Goal: Information Seeking & Learning: Learn about a topic

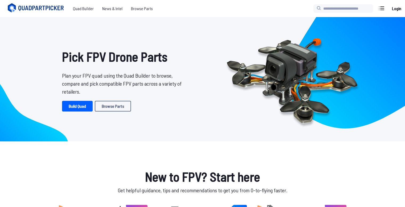
scroll to position [34, 0]
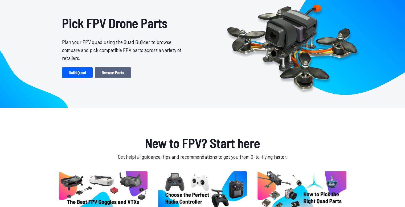
click at [109, 71] on link "Browse Parts" at bounding box center [113, 72] width 36 height 11
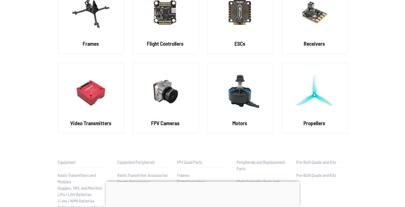
scroll to position [3, 0]
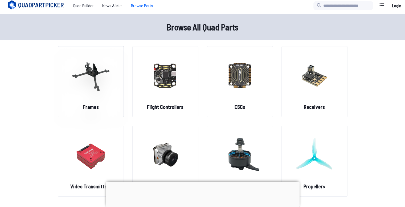
click at [119, 103] on div "Frames" at bounding box center [91, 81] width 66 height 71
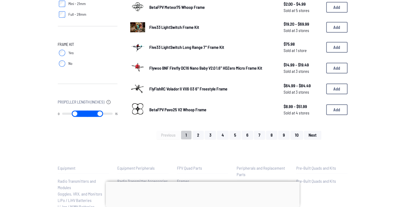
scroll to position [358, 0]
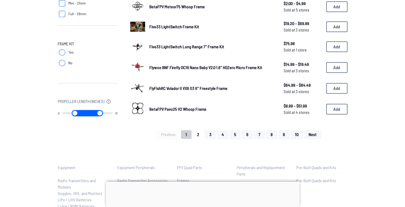
click at [202, 132] on button "2" at bounding box center [198, 134] width 11 height 9
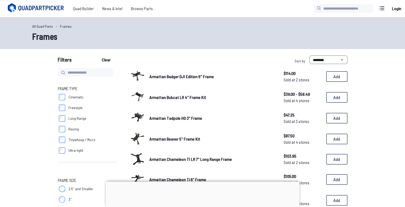
scroll to position [0, 0]
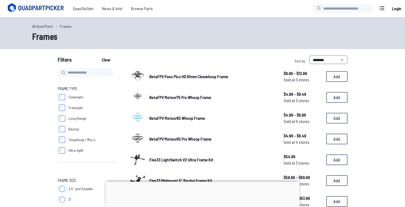
click at [45, 26] on link "All Quad Parts" at bounding box center [42, 26] width 21 height 6
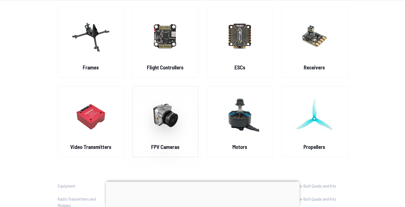
scroll to position [43, 0]
click at [106, 41] on img at bounding box center [91, 35] width 38 height 47
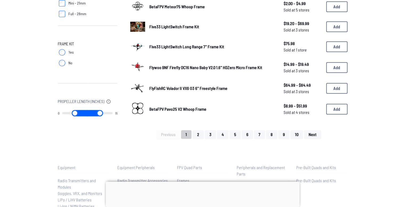
scroll to position [359, 0]
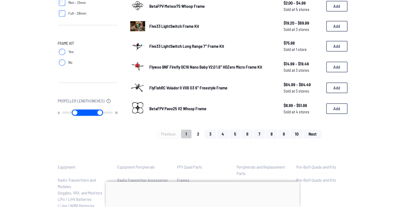
click at [198, 134] on button "2" at bounding box center [198, 134] width 11 height 9
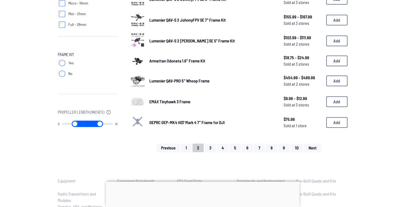
scroll to position [349, 0]
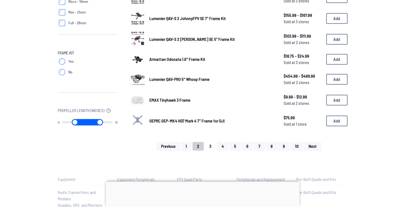
click at [212, 143] on button "3" at bounding box center [210, 146] width 11 height 9
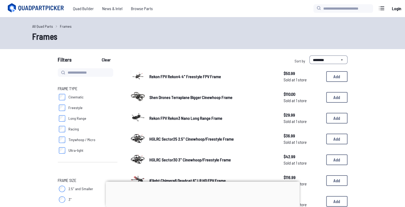
click at [42, 25] on link "All Quad Parts" at bounding box center [42, 26] width 21 height 6
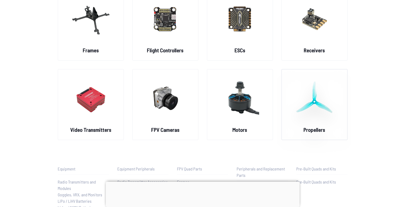
scroll to position [60, 0]
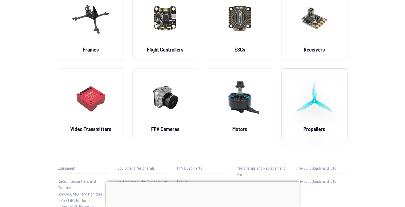
click at [311, 112] on img at bounding box center [315, 97] width 38 height 47
click at [311, 116] on img at bounding box center [315, 97] width 38 height 47
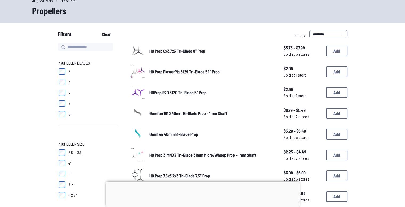
scroll to position [25, 0]
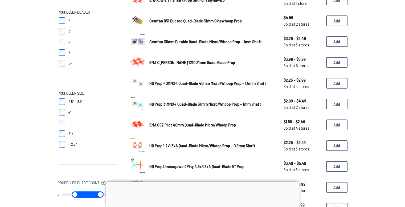
scroll to position [77, 0]
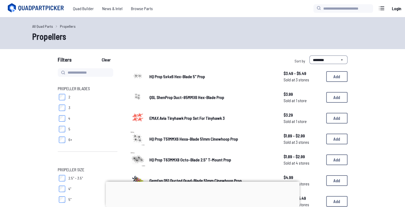
click at [45, 27] on link "All Quad Parts" at bounding box center [42, 26] width 21 height 6
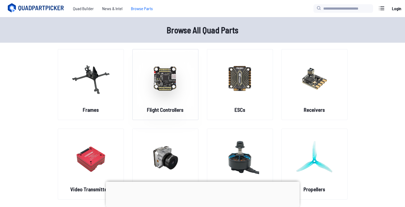
click at [149, 84] on img at bounding box center [165, 78] width 38 height 47
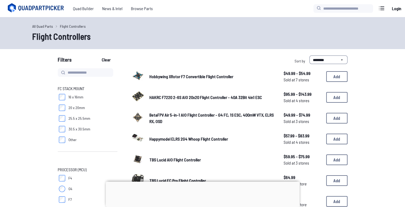
click at [53, 10] on icon at bounding box center [42, 8] width 46 height 5
